Goal: Task Accomplishment & Management: Manage account settings

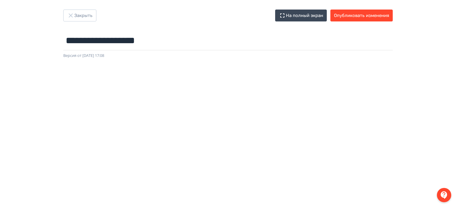
scroll to position [5, 1]
click at [377, 10] on button "Опубликовать изменения" at bounding box center [361, 16] width 62 height 12
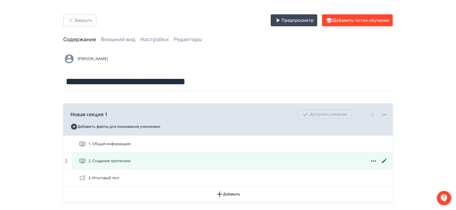
click at [384, 160] on icon at bounding box center [384, 160] width 4 height 4
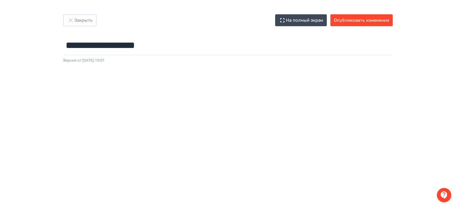
click at [213, 71] on div at bounding box center [228, 198] width 456 height 268
click at [383, 18] on button "Опубликовать изменения" at bounding box center [361, 20] width 62 height 12
